Goal: Task Accomplishment & Management: Complete application form

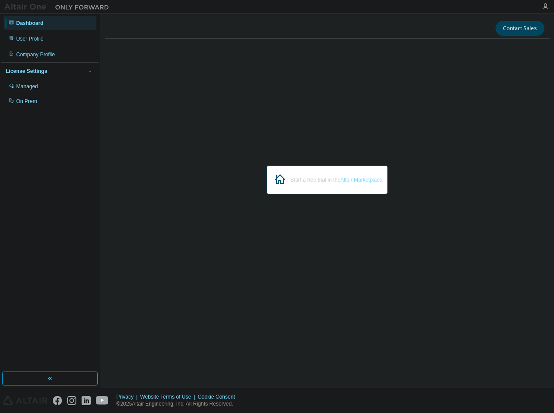
click at [306, 239] on div "Start a free trial in the Altair Marketplace" at bounding box center [327, 180] width 445 height 268
click at [152, 146] on div "Start a free trial in the Altair Marketplace" at bounding box center [327, 180] width 445 height 268
click at [33, 85] on div "Managed" at bounding box center [27, 86] width 22 height 7
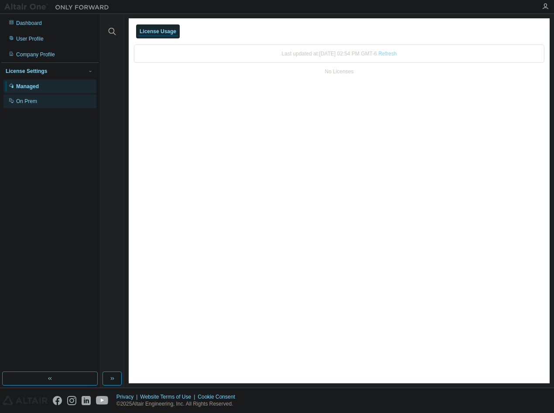
click at [32, 105] on div "On Prem" at bounding box center [26, 101] width 21 height 7
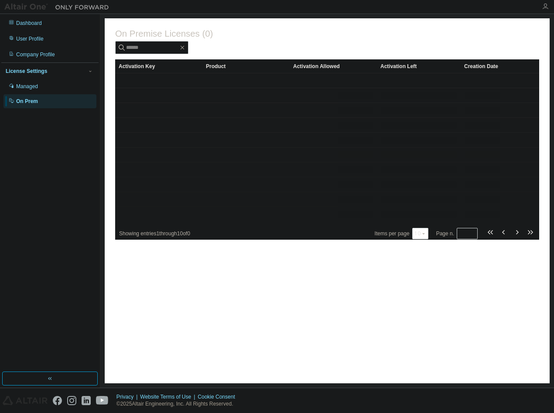
click at [545, 3] on icon "button" at bounding box center [545, 6] width 7 height 7
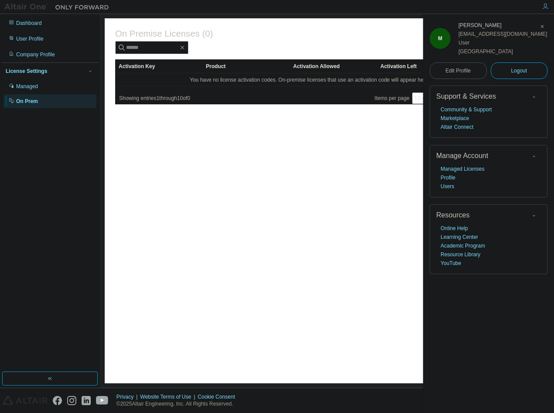
click at [509, 70] on button "Logout" at bounding box center [519, 70] width 57 height 17
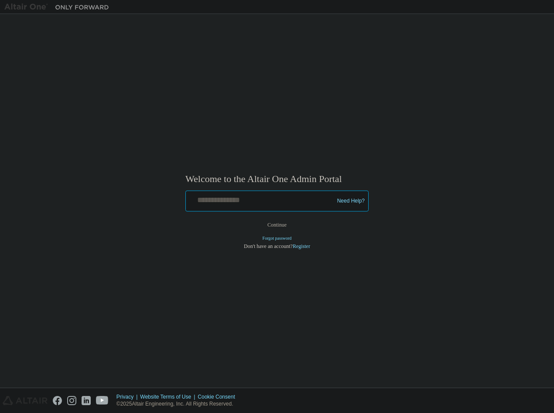
click at [250, 203] on input "text" at bounding box center [260, 199] width 143 height 13
click at [238, 74] on div "Welcome to the Altair One Admin Portal Need Help? Please make sure that you pro…" at bounding box center [276, 200] width 545 height 365
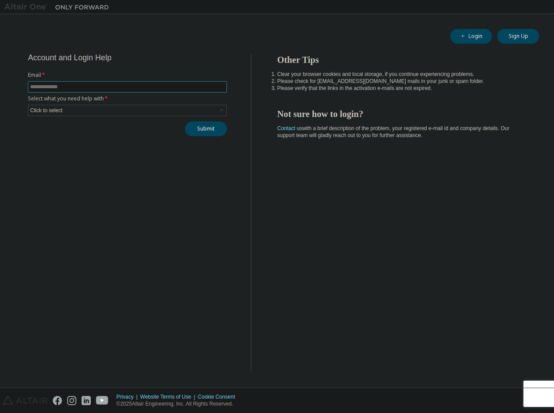
click at [158, 84] on input "text" at bounding box center [127, 86] width 195 height 7
type input "**********"
click at [100, 108] on div "Click to select" at bounding box center [127, 110] width 198 height 10
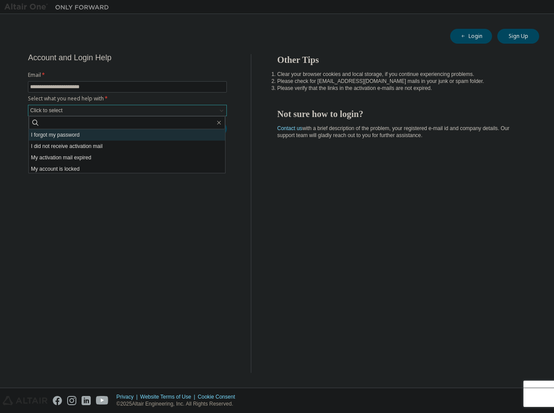
click at [107, 136] on li "I forgot my password" at bounding box center [127, 134] width 196 height 11
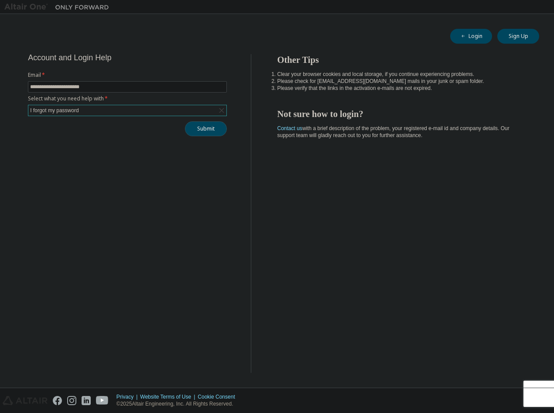
click at [209, 126] on button "Submit" at bounding box center [206, 128] width 42 height 15
click at [99, 174] on div "**********" at bounding box center [127, 213] width 246 height 318
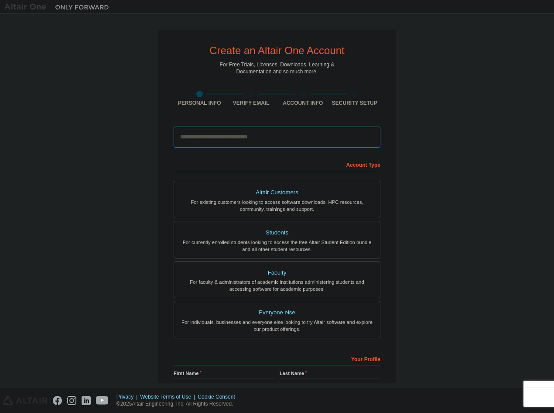
click at [227, 132] on input "email" at bounding box center [277, 136] width 207 height 21
type input "**********"
type input "****"
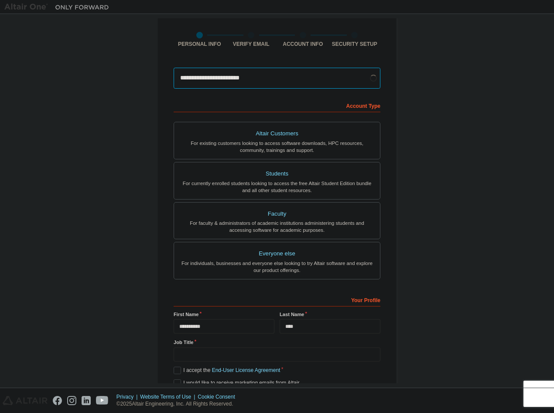
scroll to position [44, 0]
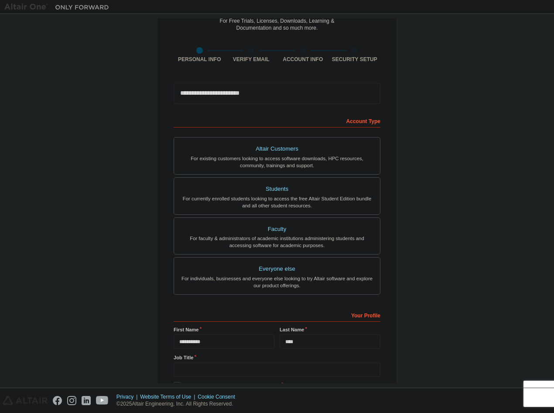
click at [129, 134] on div "**********" at bounding box center [276, 206] width 545 height 462
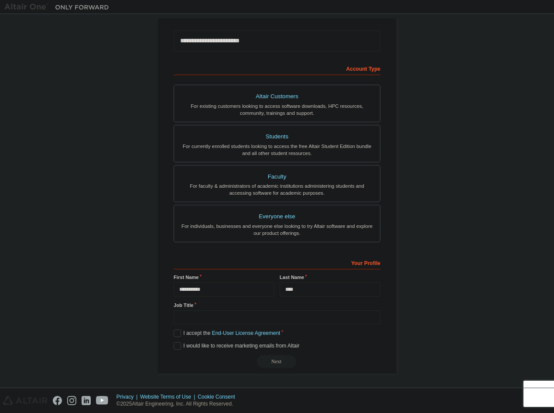
scroll to position [97, 0]
click at [359, 141] on div "For currently enrolled students looking to access the free Altair Student Editi…" at bounding box center [276, 148] width 195 height 14
click at [175, 331] on label "I accept the Academic End-User License Agreement" at bounding box center [238, 331] width 129 height 7
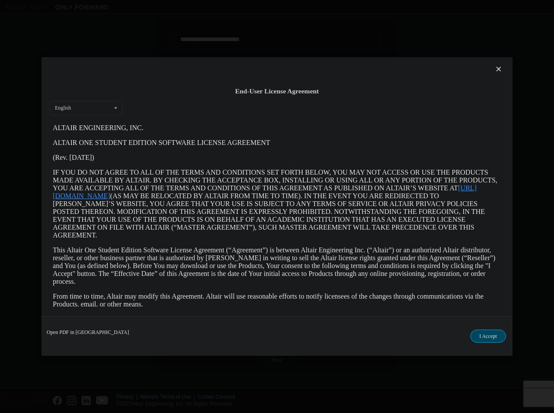
scroll to position [0, 0]
click at [481, 338] on button "I Accept" at bounding box center [488, 335] width 36 height 13
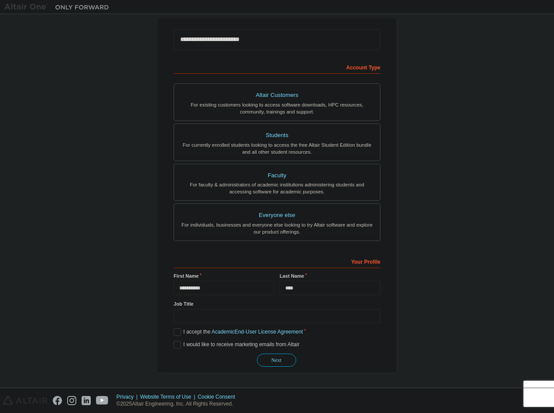
click at [266, 356] on button "Next" at bounding box center [276, 359] width 39 height 13
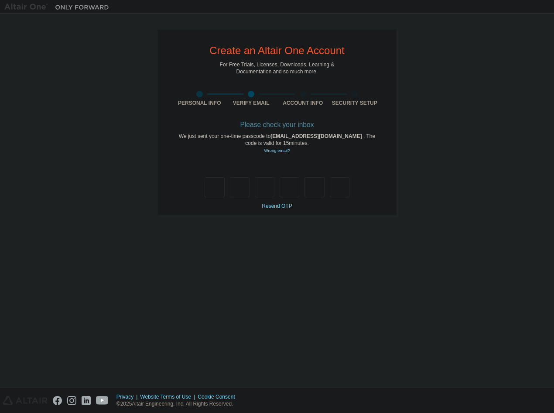
type input "*"
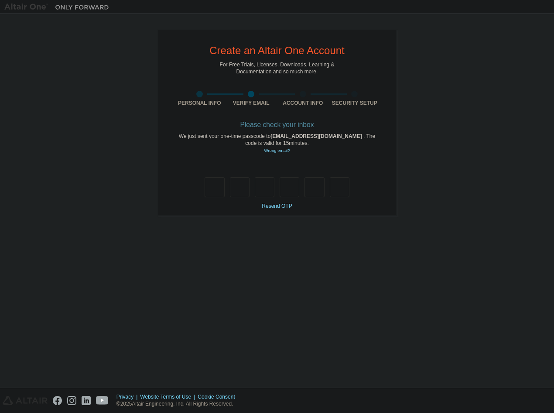
type input "*"
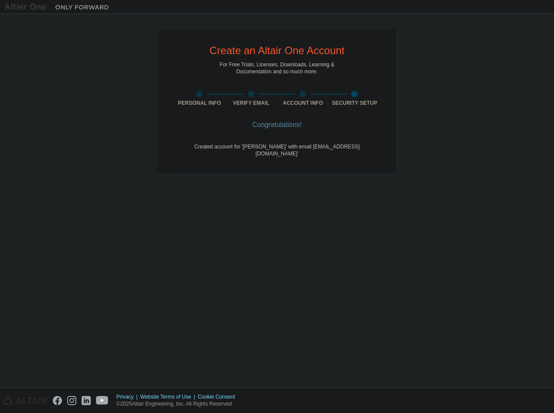
click at [119, 184] on div "Create an Altair One Account For Free Trials, Licenses, Downloads, Learning & D…" at bounding box center [276, 200] width 545 height 365
click at [149, 188] on div "Create an Altair One Account For Free Trials, Licenses, Downloads, Learning & D…" at bounding box center [276, 200] width 545 height 365
click at [259, 189] on div "Create an Altair One Account For Free Trials, Licenses, Downloads, Learning & D…" at bounding box center [276, 200] width 545 height 365
click at [365, 179] on div "Create an Altair One Account For Free Trials, Licenses, Downloads, Learning & D…" at bounding box center [276, 200] width 545 height 365
